Goal: Information Seeking & Learning: Learn about a topic

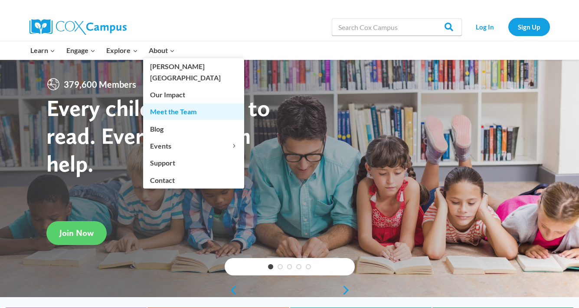
click at [172, 103] on link "Meet the Team" at bounding box center [193, 111] width 101 height 16
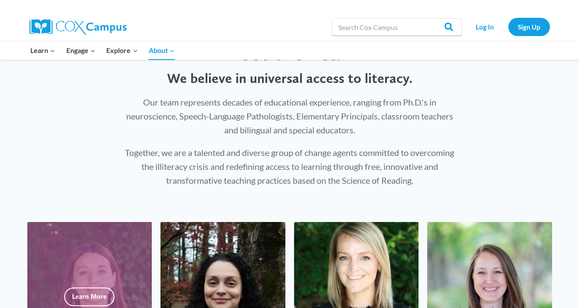
scroll to position [51, 0]
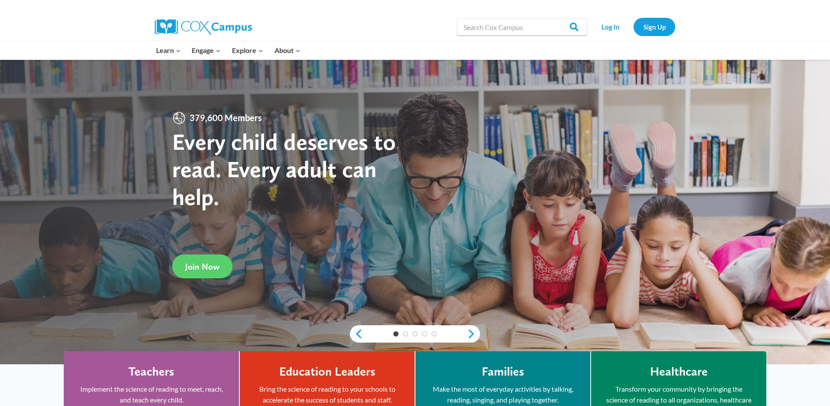
scroll to position [6, 0]
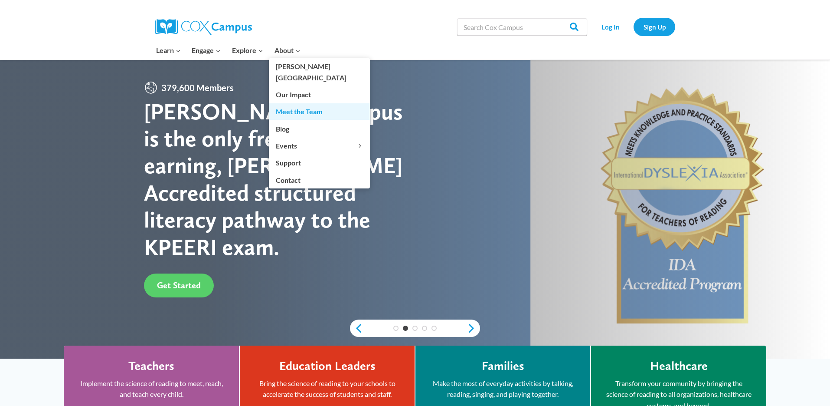
click at [298, 103] on link "Meet the Team" at bounding box center [319, 111] width 101 height 16
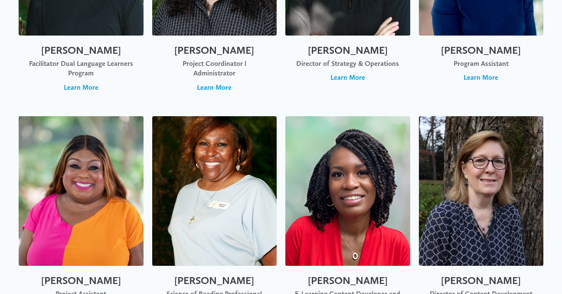
scroll to position [393, 0]
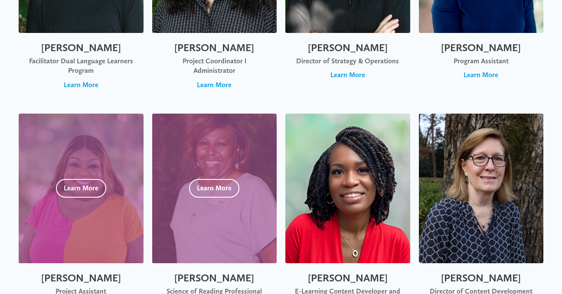
drag, startPoint x: 227, startPoint y: 170, endPoint x: 132, endPoint y: 131, distance: 102.7
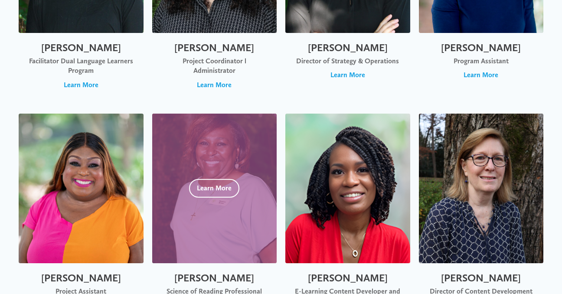
click at [231, 122] on div at bounding box center [214, 189] width 125 height 150
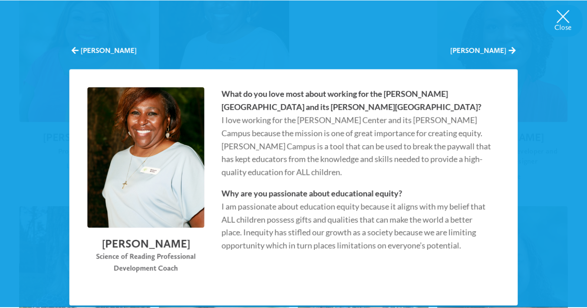
scroll to position [534, 0]
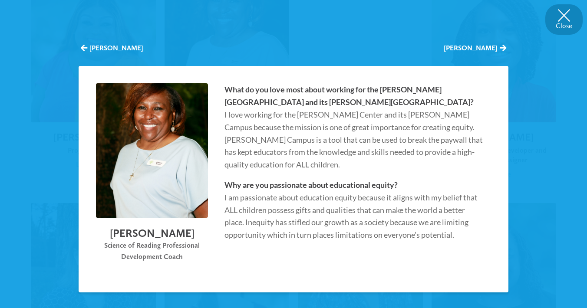
click at [565, 16] on button "Close" at bounding box center [563, 19] width 37 height 30
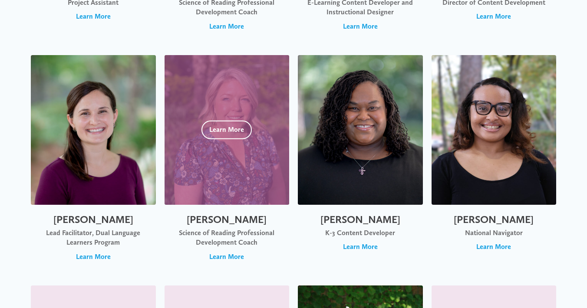
scroll to position [682, 0]
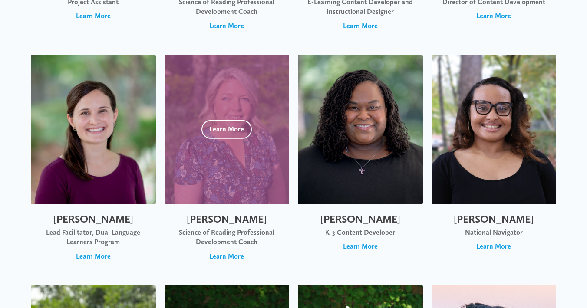
click at [271, 155] on div at bounding box center [226, 130] width 125 height 150
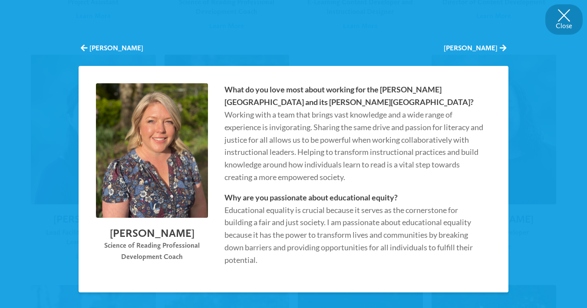
click at [566, 12] on button "Close" at bounding box center [563, 19] width 37 height 30
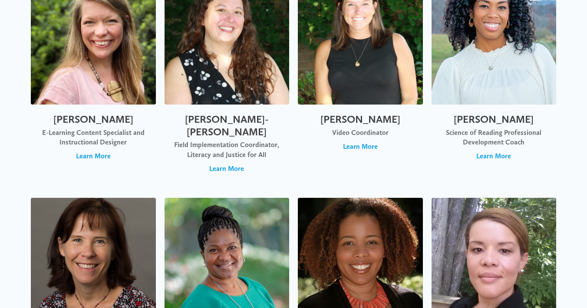
scroll to position [1013, 0]
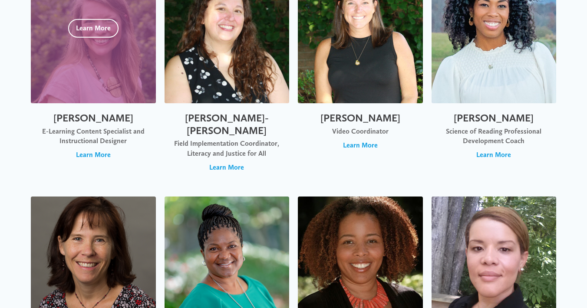
click at [116, 68] on div at bounding box center [93, 29] width 125 height 150
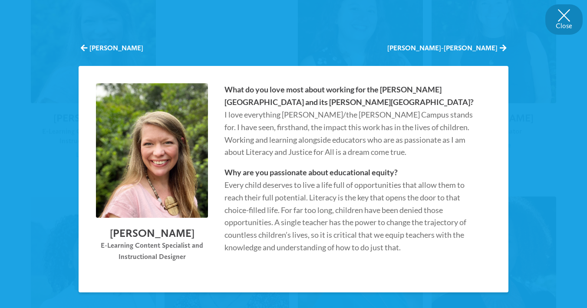
click at [577, 20] on button "Close" at bounding box center [563, 19] width 37 height 30
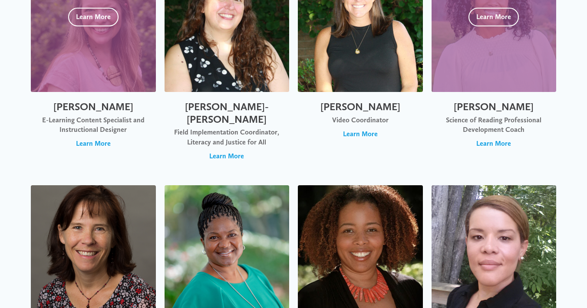
scroll to position [1026, 0]
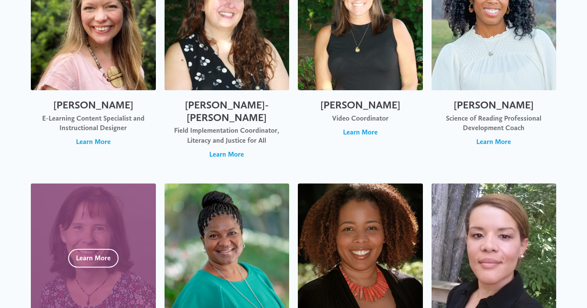
click at [118, 213] on div at bounding box center [93, 259] width 125 height 150
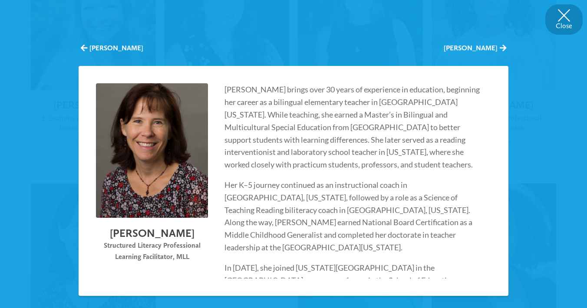
click at [561, 20] on button "Close" at bounding box center [563, 19] width 37 height 30
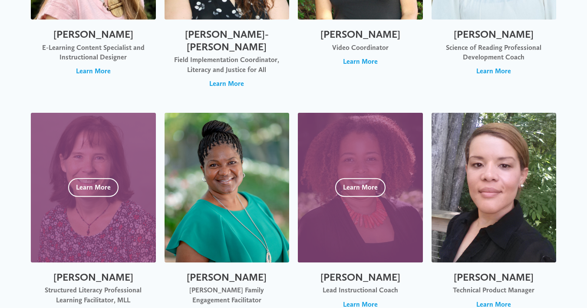
scroll to position [1107, 0]
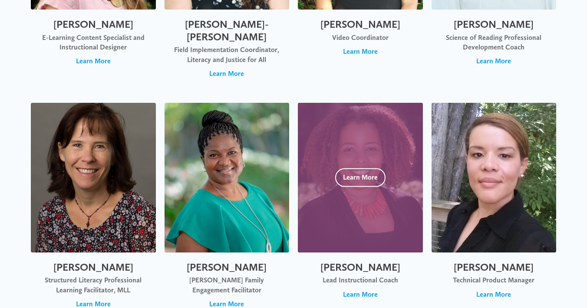
click at [371, 144] on div at bounding box center [360, 178] width 125 height 150
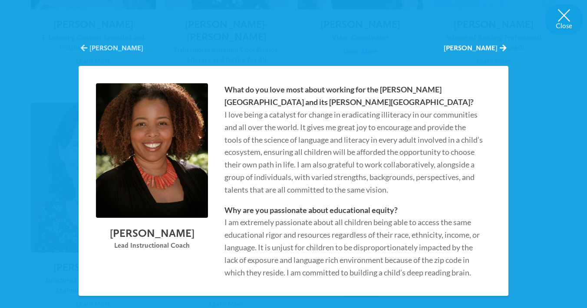
click at [90, 48] on button "[PERSON_NAME]" at bounding box center [112, 48] width 62 height 10
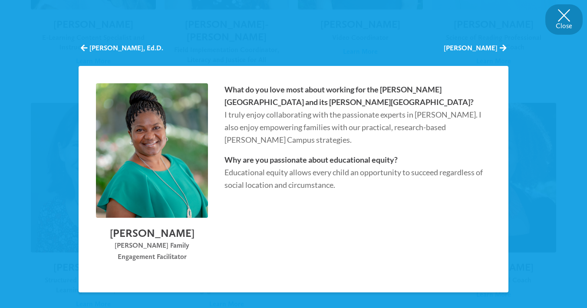
click at [557, 13] on button "Close" at bounding box center [563, 19] width 37 height 30
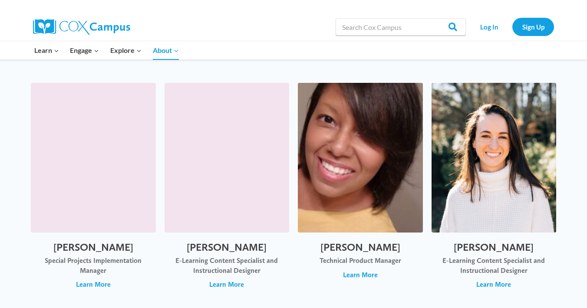
scroll to position [2542, 0]
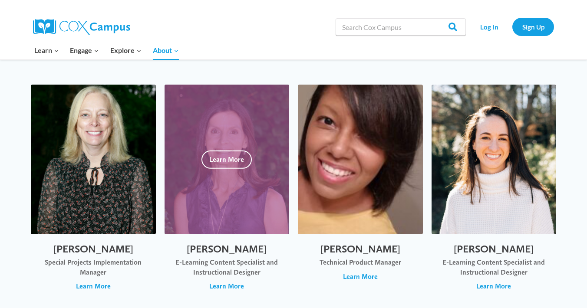
click at [241, 156] on div at bounding box center [226, 160] width 125 height 150
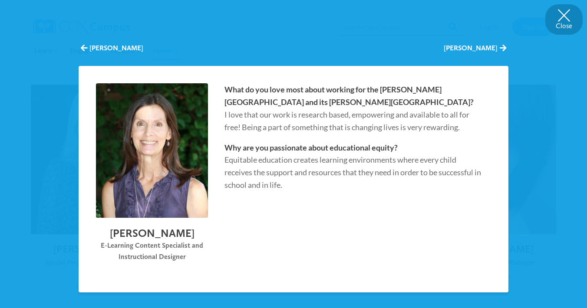
click at [569, 13] on button "Close" at bounding box center [563, 19] width 37 height 30
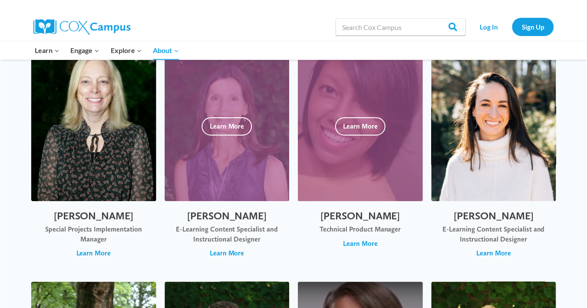
scroll to position [2546, 0]
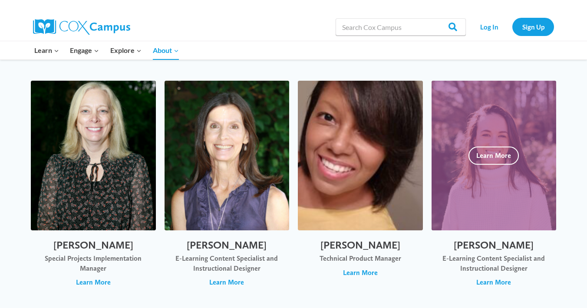
click at [471, 143] on div at bounding box center [493, 156] width 125 height 150
